Goal: Transaction & Acquisition: Book appointment/travel/reservation

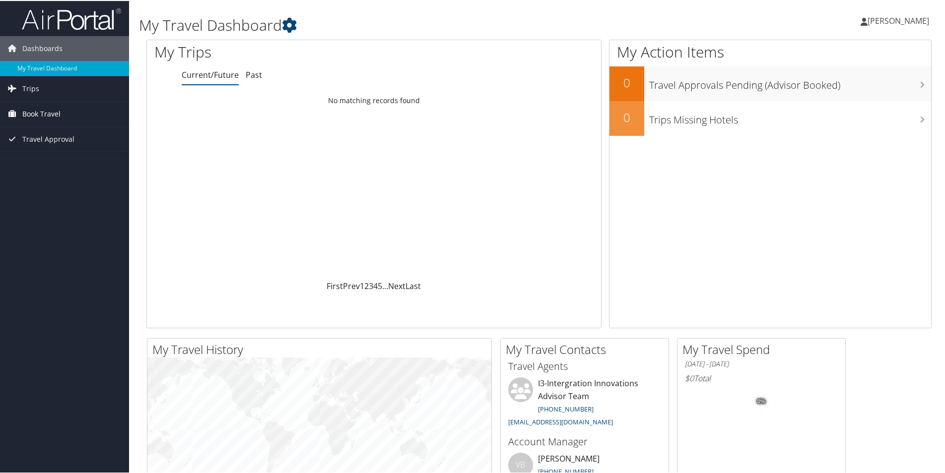
click at [33, 113] on span "Book Travel" at bounding box center [41, 113] width 38 height 25
click at [52, 163] on link "Book/Manage Online Trips" at bounding box center [64, 162] width 129 height 15
click at [28, 88] on span "Trips" at bounding box center [30, 87] width 17 height 25
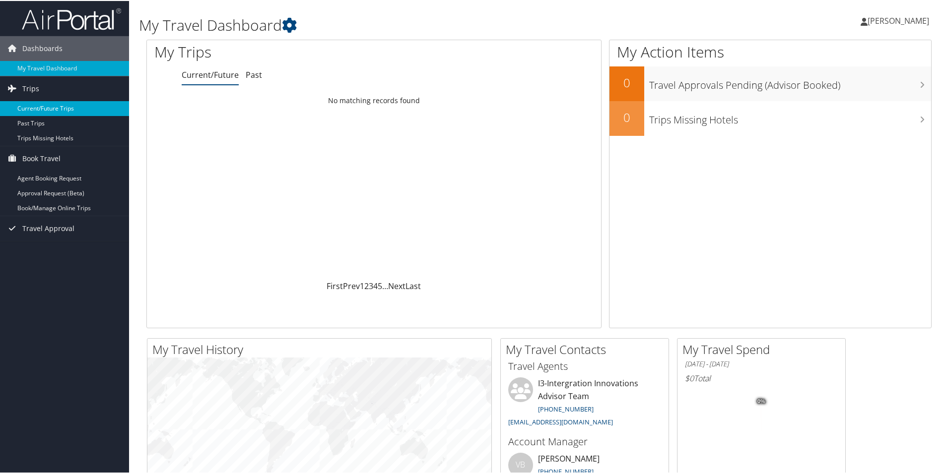
click at [46, 108] on link "Current/Future Trips" at bounding box center [64, 107] width 129 height 15
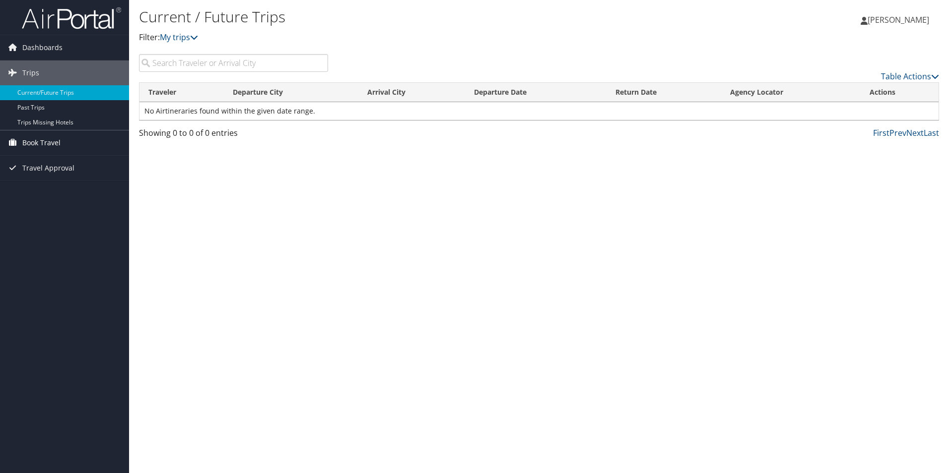
click at [44, 145] on span "Book Travel" at bounding box center [41, 142] width 38 height 25
click at [56, 192] on link "Book/Manage Online Trips" at bounding box center [64, 192] width 129 height 15
